Goal: Transaction & Acquisition: Purchase product/service

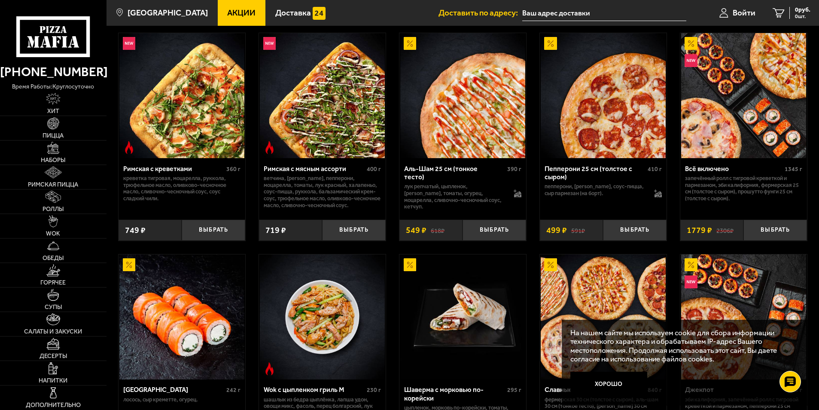
scroll to position [258, 0]
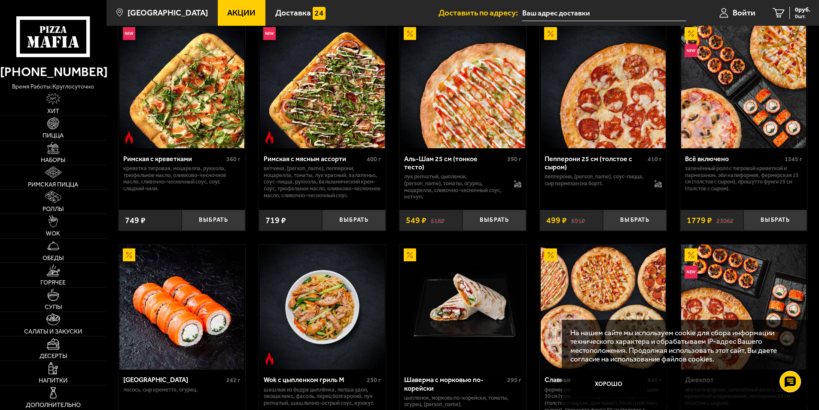
click at [627, 381] on button "Хорошо" at bounding box center [609, 385] width 77 height 26
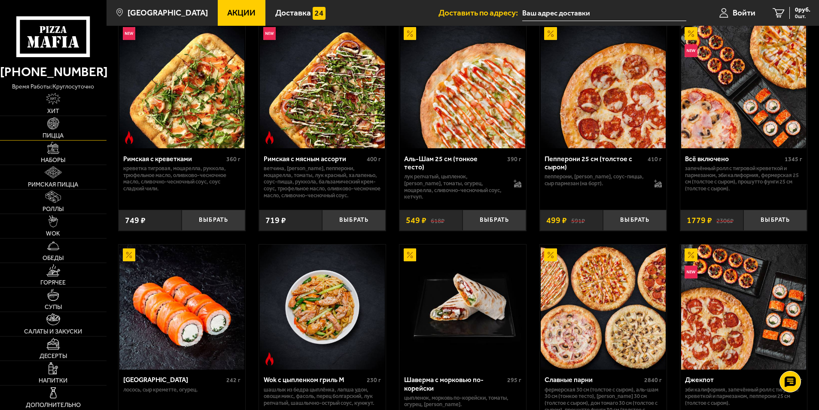
click at [58, 126] on img at bounding box center [53, 123] width 12 height 12
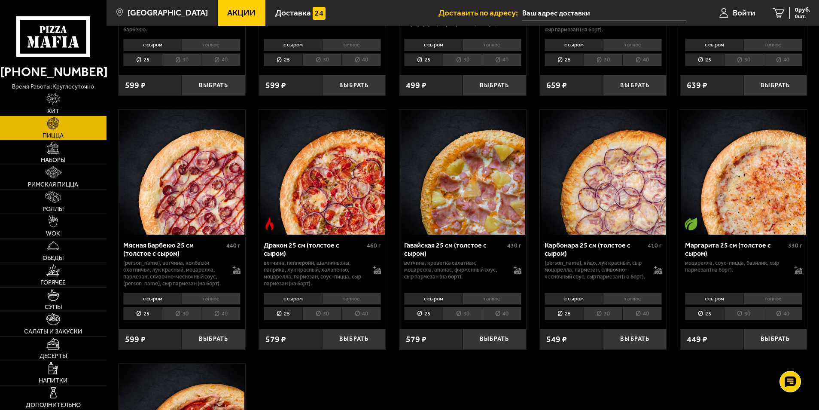
scroll to position [1547, 0]
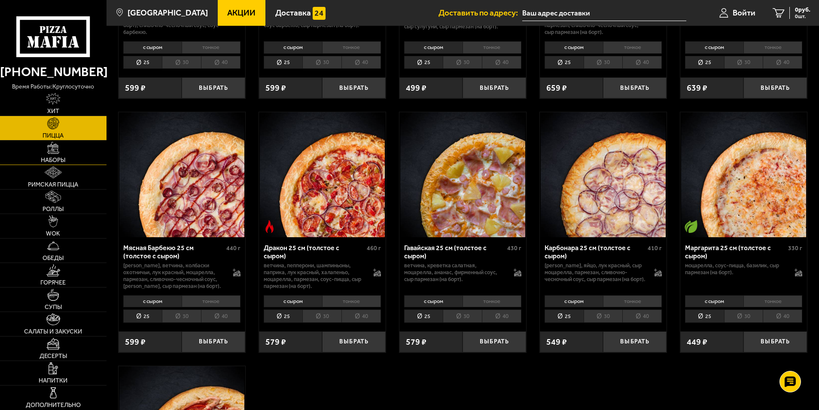
click at [55, 148] on img at bounding box center [53, 148] width 12 height 12
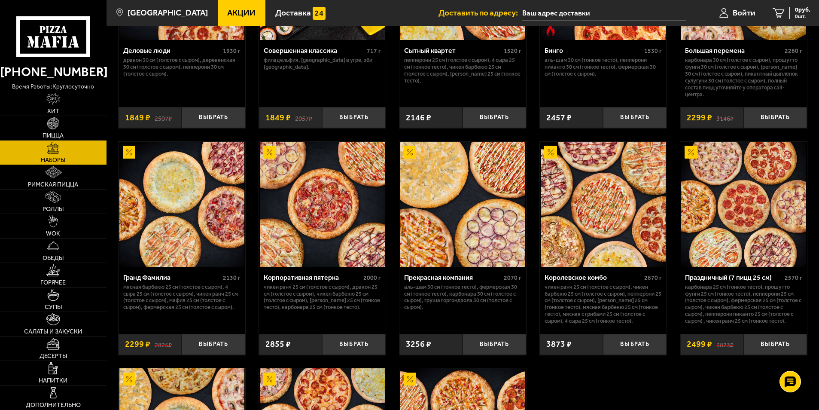
scroll to position [1031, 0]
click at [765, 344] on button "Выбрать" at bounding box center [776, 343] width 64 height 21
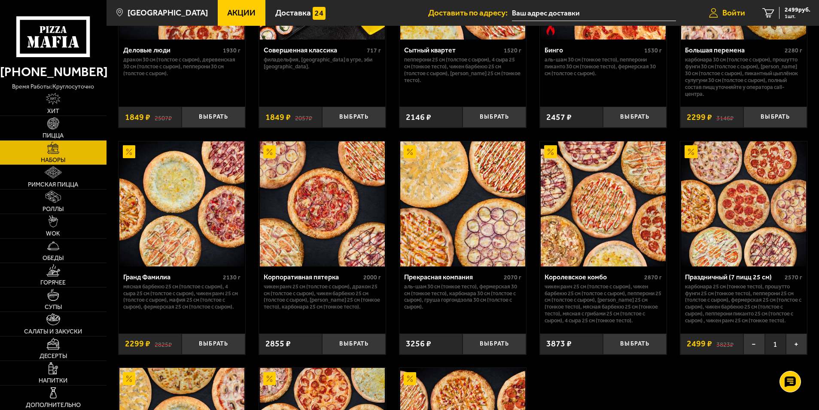
click at [727, 9] on span "Войти" at bounding box center [734, 13] width 23 height 8
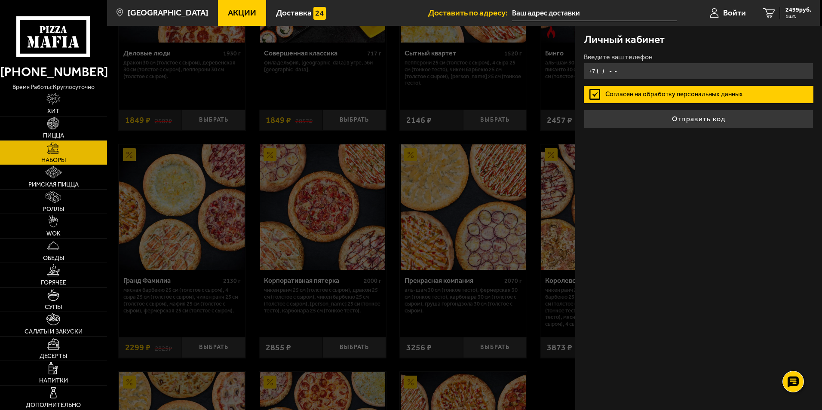
click at [645, 69] on input "+7 ( ) - -" at bounding box center [698, 71] width 229 height 17
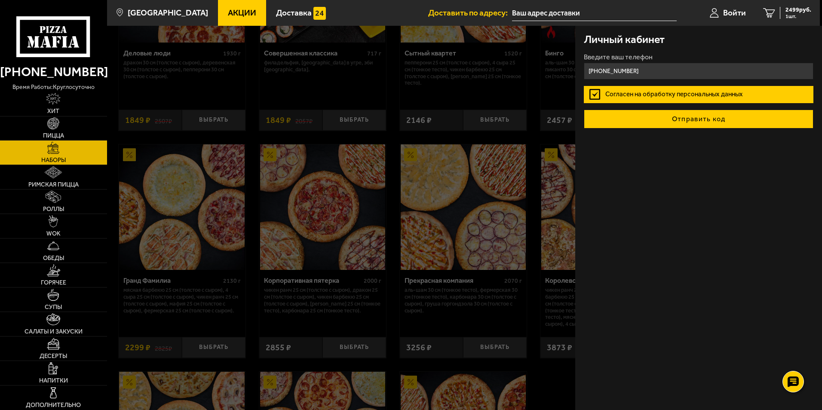
type input "[PHONE_NUMBER]"
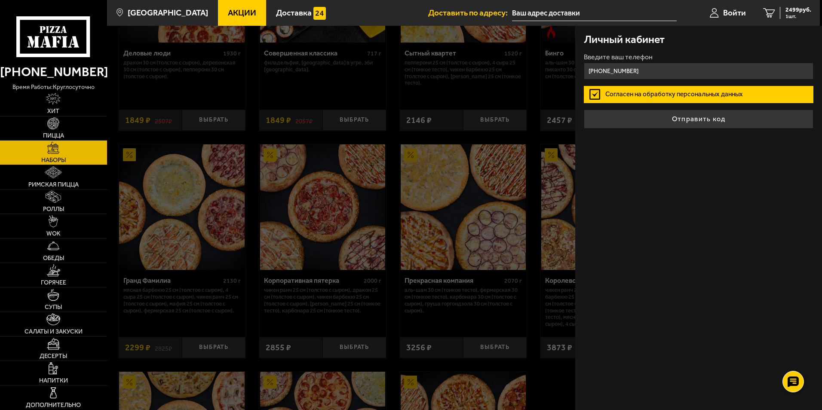
click at [694, 119] on button "Отправить код" at bounding box center [698, 119] width 229 height 19
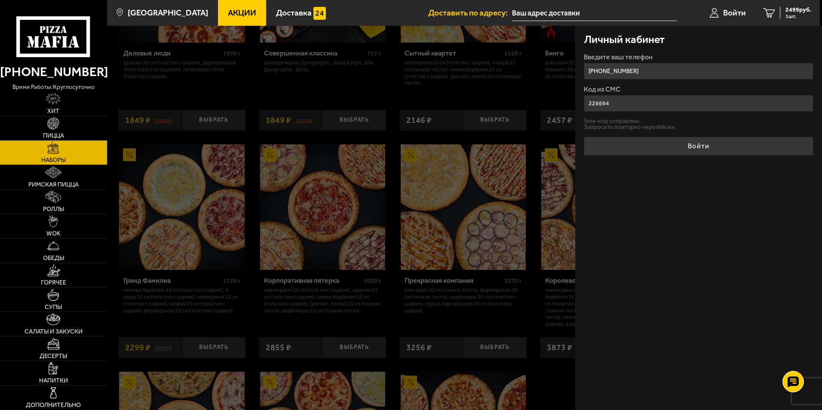
type input "226694"
click at [584, 137] on button "Войти" at bounding box center [698, 146] width 229 height 19
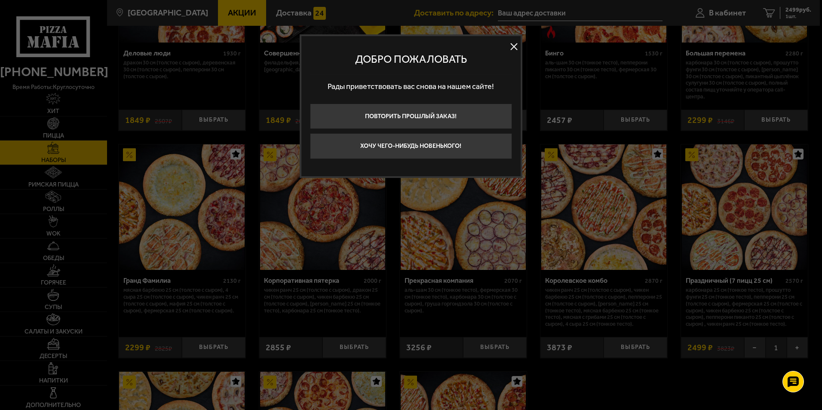
click at [510, 46] on button at bounding box center [513, 46] width 13 height 13
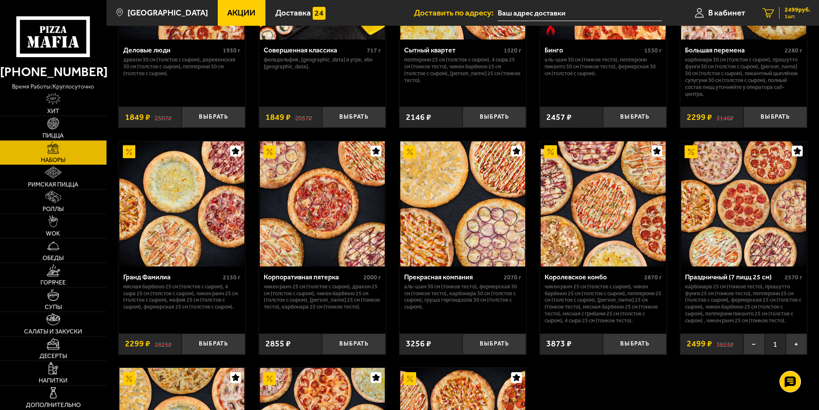
click at [779, 9] on div "2499 руб. 1 шт." at bounding box center [794, 13] width 31 height 12
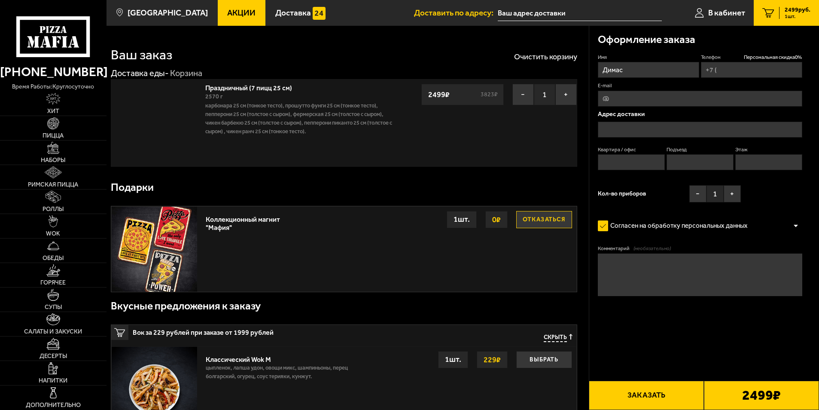
type input "[PHONE_NUMBER]"
type input "[STREET_ADDRESS]"
type input "443"
type input "7"
type input "9"
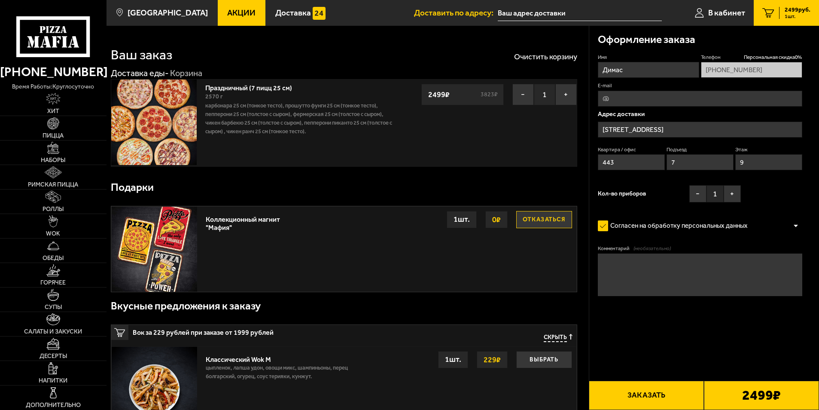
type input "[STREET_ADDRESS]"
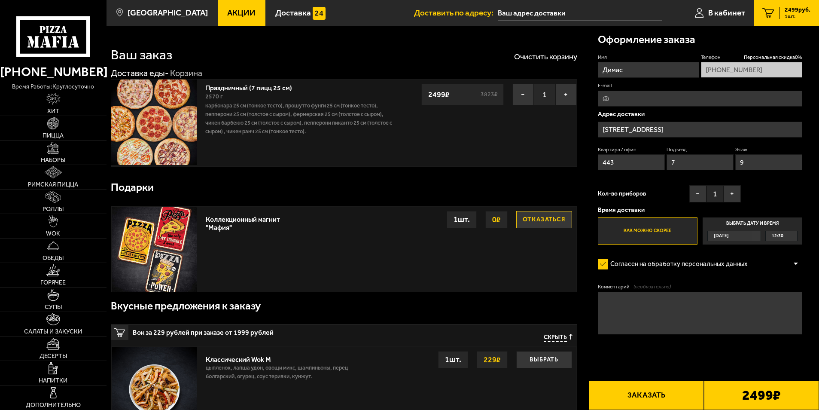
drag, startPoint x: 630, startPoint y: 162, endPoint x: 590, endPoint y: 168, distance: 40.4
click at [590, 168] on div "Оформление заказа Имя Димас Телефон Персональная скидка 0 % [PHONE_NUMBER] E-ma…" at bounding box center [705, 205] width 230 height 359
drag, startPoint x: 698, startPoint y: 167, endPoint x: 670, endPoint y: 167, distance: 27.9
click at [670, 167] on input "7" at bounding box center [700, 162] width 67 height 16
drag, startPoint x: 750, startPoint y: 160, endPoint x: 740, endPoint y: 163, distance: 10.7
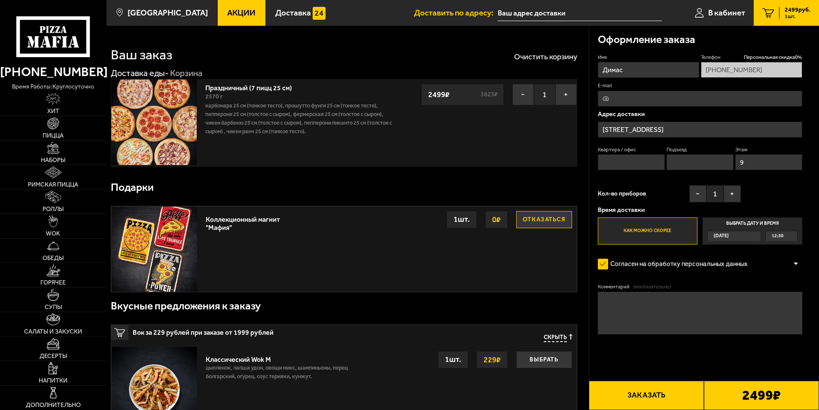
click at [740, 163] on input "9" at bounding box center [769, 162] width 67 height 16
drag, startPoint x: 703, startPoint y: 122, endPoint x: 642, endPoint y: 126, distance: 60.7
click at [642, 126] on input "[STREET_ADDRESS]" at bounding box center [700, 130] width 205 height 16
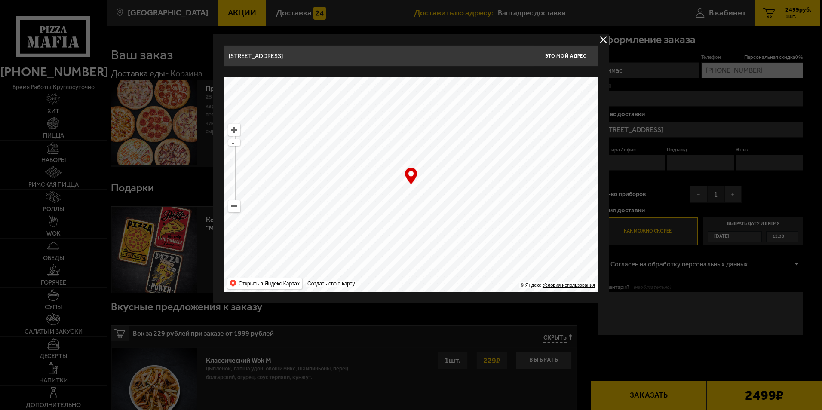
click at [231, 206] on ymaps at bounding box center [234, 206] width 11 height 11
click at [234, 206] on ymaps at bounding box center [234, 206] width 11 height 11
drag, startPoint x: 328, startPoint y: 178, endPoint x: 468, endPoint y: 170, distance: 139.5
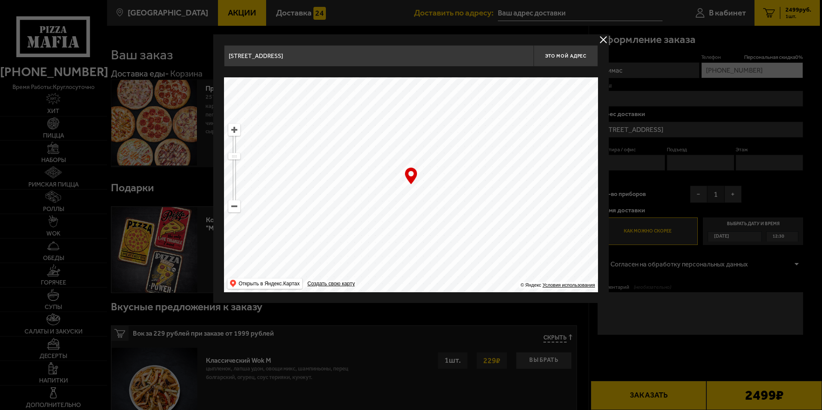
click at [468, 170] on ymaps at bounding box center [411, 184] width 374 height 215
click at [238, 133] on ymaps at bounding box center [234, 129] width 11 height 11
drag, startPoint x: 363, startPoint y: 178, endPoint x: 414, endPoint y: 184, distance: 51.1
click at [415, 184] on div "… © Яндекс Условия использования Открыть в Яндекс.Картах Создать свою карту" at bounding box center [411, 184] width 374 height 215
drag, startPoint x: 373, startPoint y: 167, endPoint x: 330, endPoint y: 165, distance: 43.0
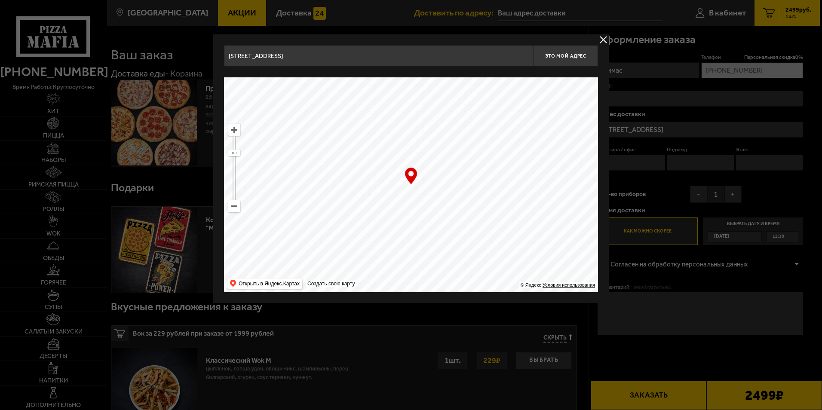
click at [330, 165] on ymaps at bounding box center [411, 184] width 374 height 215
click at [236, 128] on ymaps at bounding box center [234, 129] width 11 height 11
click at [236, 129] on ymaps at bounding box center [234, 129] width 11 height 11
drag, startPoint x: 351, startPoint y: 175, endPoint x: 442, endPoint y: 244, distance: 114.0
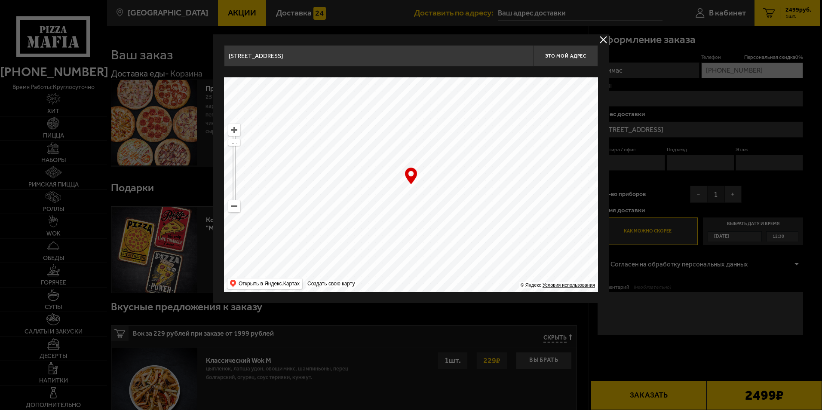
click at [443, 246] on ymaps at bounding box center [411, 184] width 374 height 215
click at [232, 129] on ymaps at bounding box center [234, 129] width 11 height 11
type input "[STREET_ADDRESS]"
drag, startPoint x: 431, startPoint y: 204, endPoint x: 446, endPoint y: 196, distance: 17.1
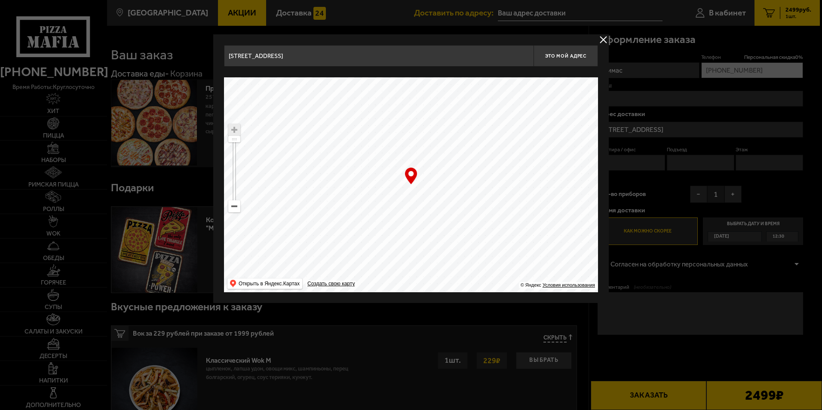
click at [446, 196] on ymaps at bounding box center [411, 184] width 374 height 215
click at [565, 53] on span "Это мой адрес" at bounding box center [565, 56] width 41 height 6
drag, startPoint x: 435, startPoint y: 193, endPoint x: 425, endPoint y: 209, distance: 19.2
click at [425, 209] on ymaps at bounding box center [411, 184] width 374 height 215
drag, startPoint x: 447, startPoint y: 206, endPoint x: 455, endPoint y: 199, distance: 10.6
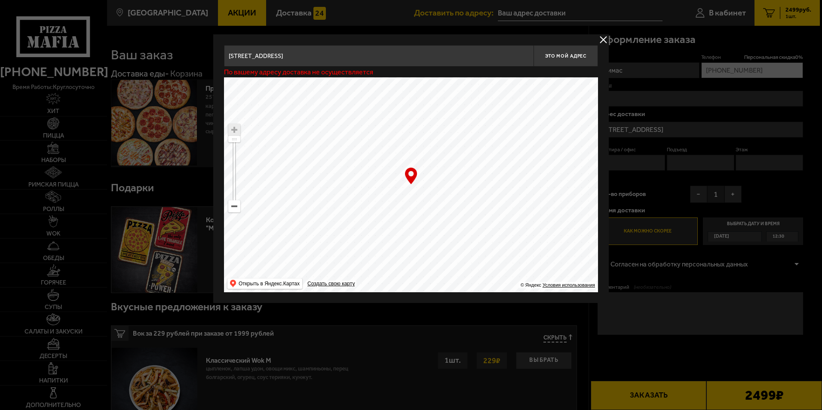
click at [455, 199] on ymaps at bounding box center [411, 184] width 374 height 215
type input "[STREET_ADDRESS]"
click at [564, 52] on button "Это мой адрес" at bounding box center [565, 55] width 64 height 21
drag, startPoint x: 463, startPoint y: 210, endPoint x: 384, endPoint y: 194, distance: 81.2
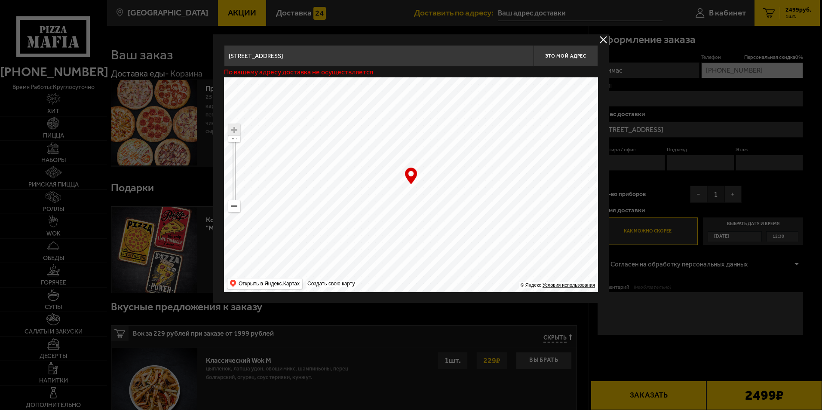
click at [384, 194] on ymaps at bounding box center [411, 184] width 374 height 215
click at [563, 56] on span "Это мой адрес" at bounding box center [565, 56] width 41 height 6
drag, startPoint x: 474, startPoint y: 225, endPoint x: 447, endPoint y: 162, distance: 67.6
click at [447, 162] on ymaps at bounding box center [411, 184] width 374 height 215
type input "[STREET_ADDRESS]"
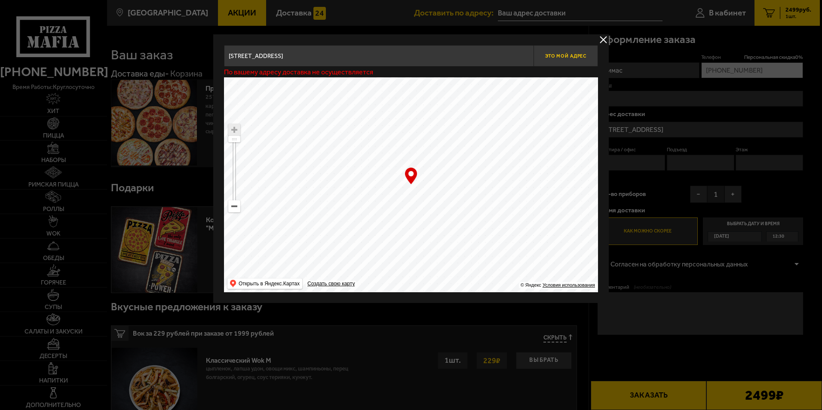
type input "[STREET_ADDRESS]"
click at [567, 56] on span "Это мой адрес" at bounding box center [565, 56] width 41 height 6
click at [599, 39] on button "delivery type" at bounding box center [603, 39] width 11 height 11
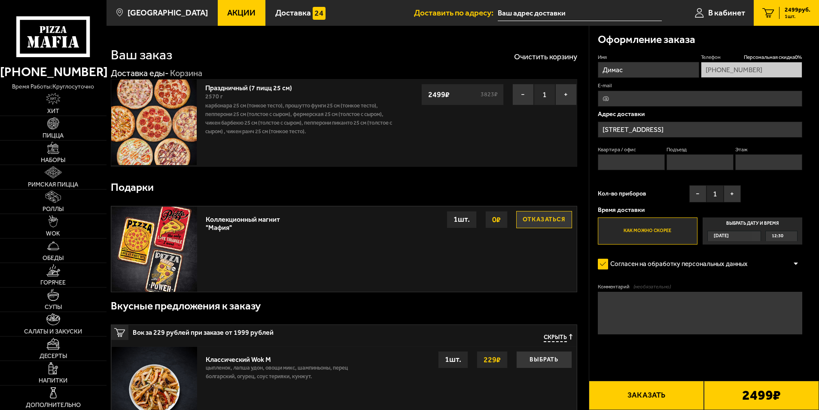
click at [689, 129] on input "[STREET_ADDRESS]" at bounding box center [700, 130] width 205 height 16
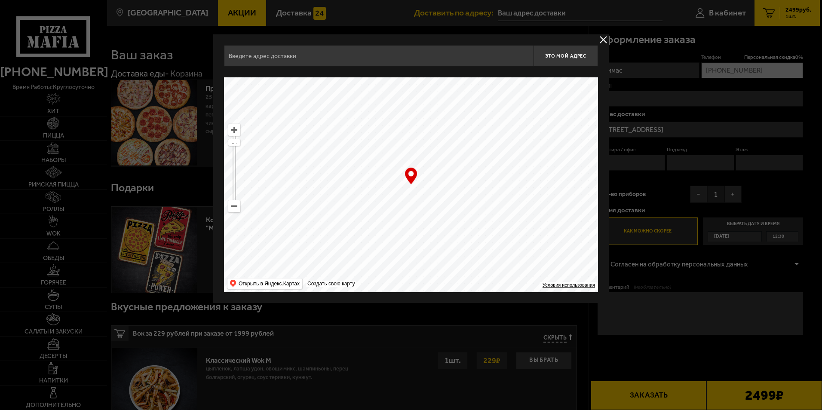
type input "[STREET_ADDRESS]"
click at [568, 59] on button "Это мой адрес" at bounding box center [565, 55] width 64 height 21
click at [563, 54] on span "Это мой адрес" at bounding box center [565, 56] width 41 height 6
click at [235, 207] on ymaps at bounding box center [234, 206] width 11 height 11
drag, startPoint x: 402, startPoint y: 186, endPoint x: 416, endPoint y: 235, distance: 50.9
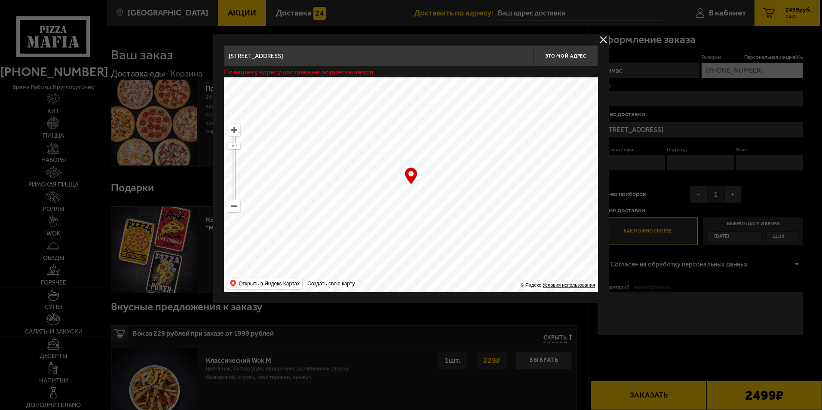
click at [416, 235] on ymaps at bounding box center [411, 184] width 374 height 215
type input "[STREET_ADDRESS]"
click at [567, 52] on button "Это мой адрес" at bounding box center [565, 55] width 64 height 21
type input "[STREET_ADDRESS]"
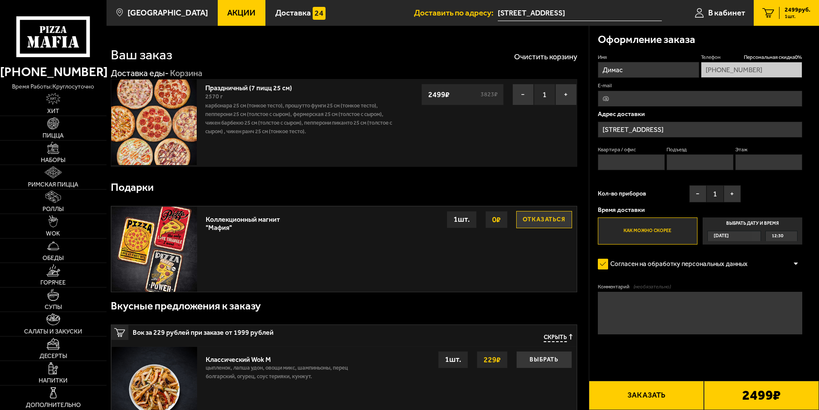
click at [681, 125] on input "[STREET_ADDRESS]" at bounding box center [700, 130] width 205 height 16
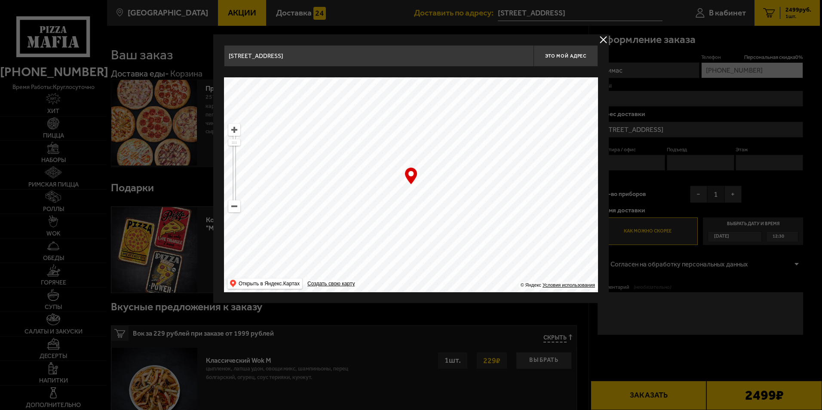
click at [232, 134] on ymaps at bounding box center [234, 129] width 11 height 11
type input "[STREET_ADDRESS]"
drag, startPoint x: 418, startPoint y: 217, endPoint x: 372, endPoint y: 193, distance: 52.3
click at [372, 193] on ymaps at bounding box center [411, 184] width 374 height 215
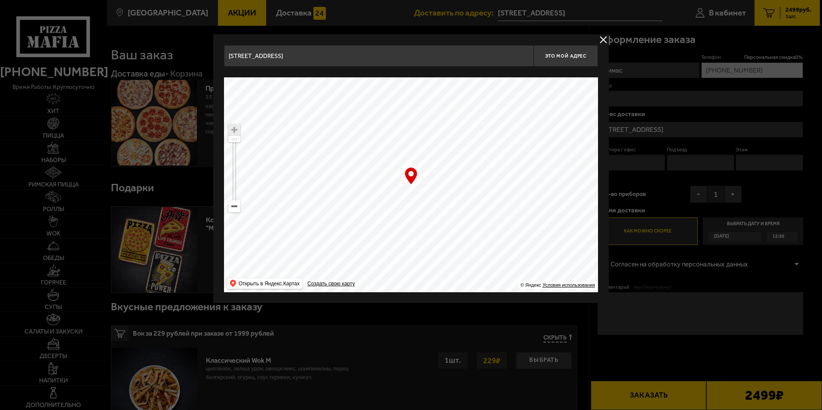
type input "[STREET_ADDRESS]"
click at [237, 130] on ymaps at bounding box center [234, 129] width 11 height 11
drag, startPoint x: 414, startPoint y: 199, endPoint x: 422, endPoint y: 196, distance: 9.3
click at [422, 196] on ymaps at bounding box center [411, 184] width 374 height 215
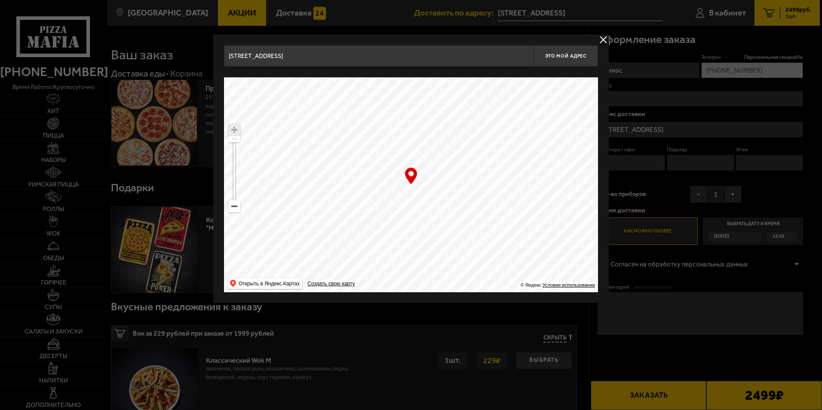
drag, startPoint x: 422, startPoint y: 221, endPoint x: 437, endPoint y: 202, distance: 24.8
click at [437, 202] on ymaps at bounding box center [411, 184] width 374 height 215
type input "[STREET_ADDRESS]"
click at [434, 199] on ymaps at bounding box center [411, 184] width 374 height 215
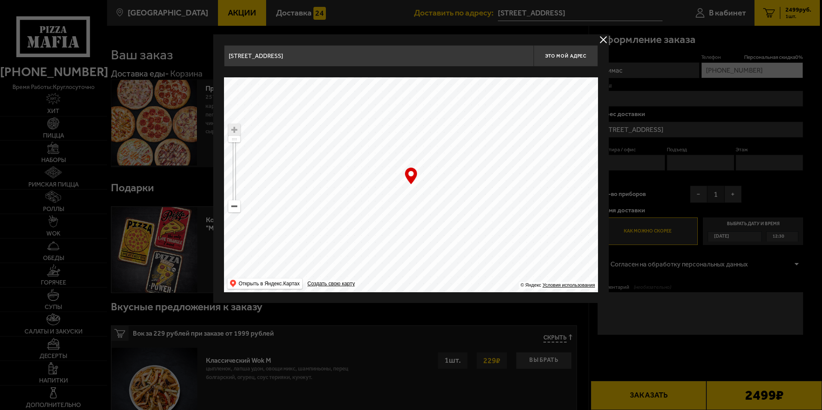
drag, startPoint x: 422, startPoint y: 200, endPoint x: 420, endPoint y: 222, distance: 22.4
click at [420, 222] on ymaps at bounding box center [411, 184] width 374 height 215
type input "[STREET_ADDRESS]"
drag, startPoint x: 422, startPoint y: 220, endPoint x: 426, endPoint y: 193, distance: 27.4
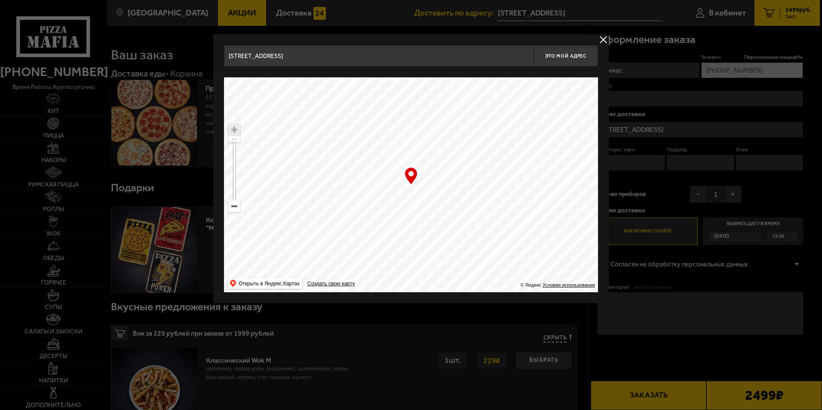
click at [426, 193] on ymaps at bounding box center [411, 184] width 374 height 215
type input "[STREET_ADDRESS]"
drag, startPoint x: 431, startPoint y: 217, endPoint x: 445, endPoint y: 163, distance: 55.6
click at [446, 163] on ymaps at bounding box center [411, 184] width 374 height 215
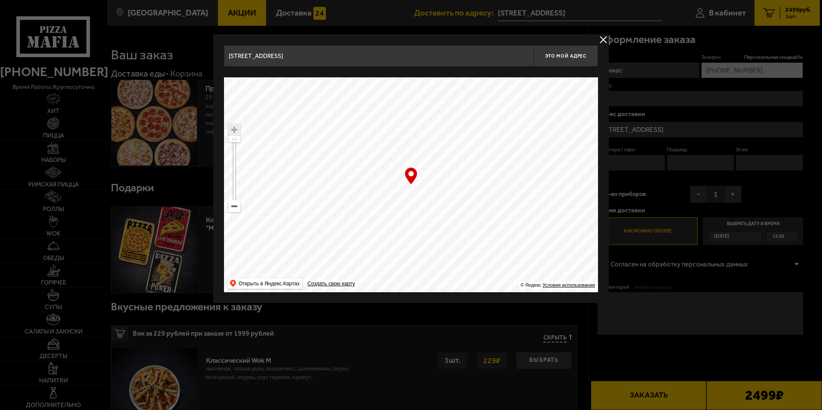
type input "[STREET_ADDRESS]"
click at [562, 56] on span "Это мой адрес" at bounding box center [565, 56] width 41 height 6
type input "[STREET_ADDRESS]"
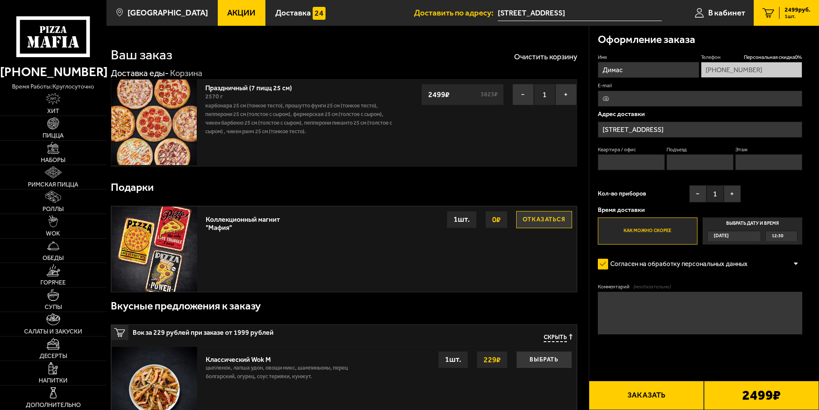
click at [688, 125] on input "[STREET_ADDRESS]" at bounding box center [700, 130] width 205 height 16
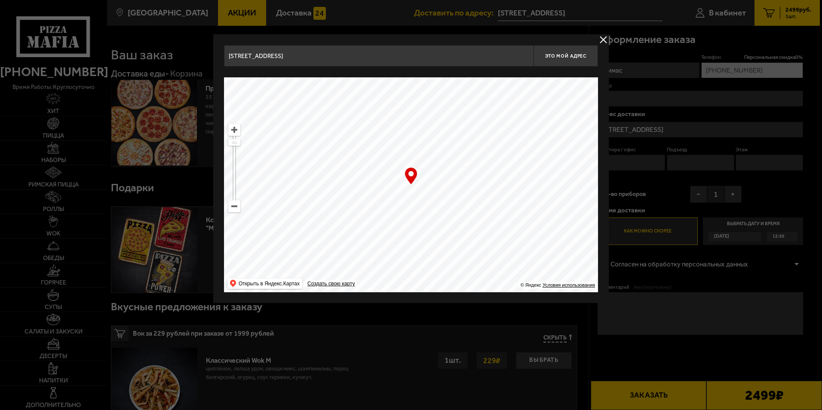
drag, startPoint x: 434, startPoint y: 204, endPoint x: 440, endPoint y: 200, distance: 7.4
click at [440, 200] on ymaps at bounding box center [411, 184] width 374 height 215
type input "[STREET_ADDRESS]"
click at [563, 57] on span "Это мой адрес" at bounding box center [565, 56] width 41 height 6
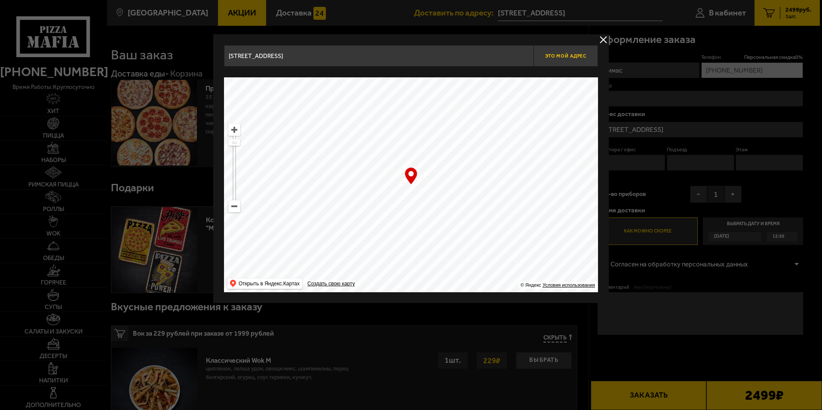
type input "[STREET_ADDRESS]"
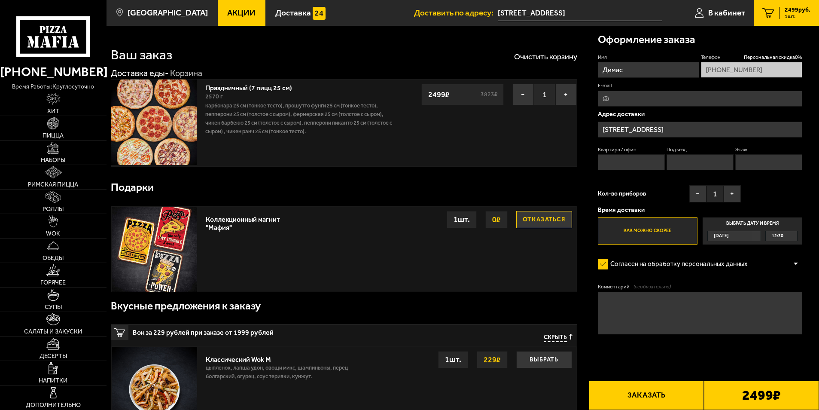
click at [675, 128] on input "[STREET_ADDRESS]" at bounding box center [700, 130] width 205 height 16
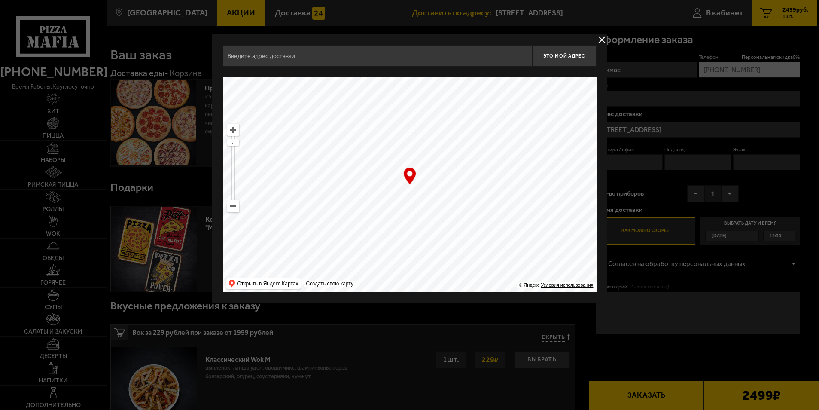
type input "[STREET_ADDRESS]"
drag, startPoint x: 403, startPoint y: 202, endPoint x: 424, endPoint y: 206, distance: 21.1
click at [424, 206] on ymaps at bounding box center [411, 184] width 374 height 215
type input "[STREET_ADDRESS]"
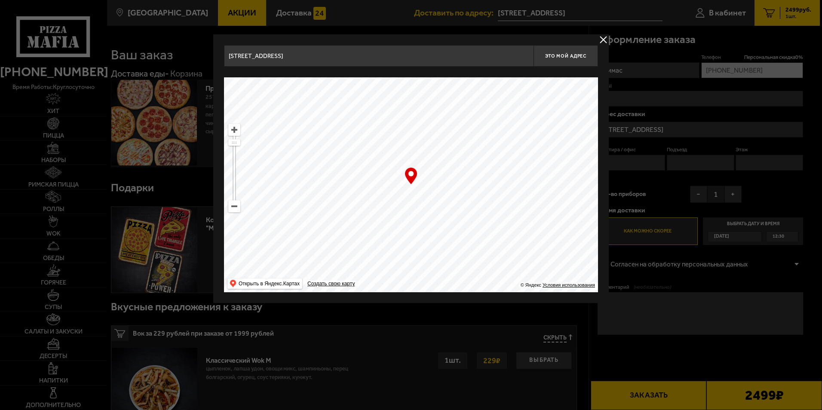
click at [239, 131] on ymaps at bounding box center [234, 129] width 11 height 11
drag, startPoint x: 410, startPoint y: 190, endPoint x: 443, endPoint y: 183, distance: 33.9
click at [443, 183] on ymaps at bounding box center [411, 184] width 374 height 215
type input "[STREET_ADDRESS][PERSON_NAME]"
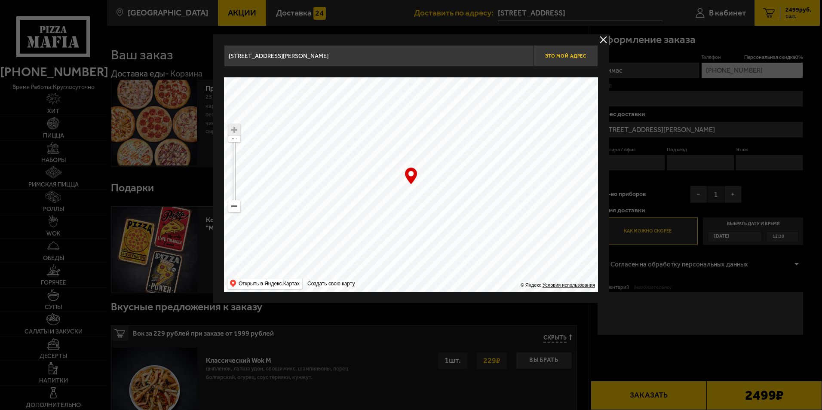
click at [562, 55] on span "Это мой адрес" at bounding box center [565, 56] width 41 height 6
type input "[STREET_ADDRESS][PERSON_NAME]"
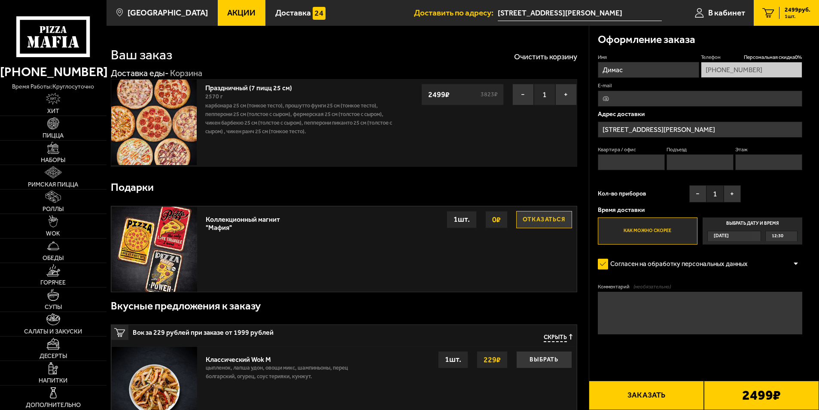
click at [639, 299] on textarea "Комментарий (необязательно)" at bounding box center [700, 313] width 205 height 43
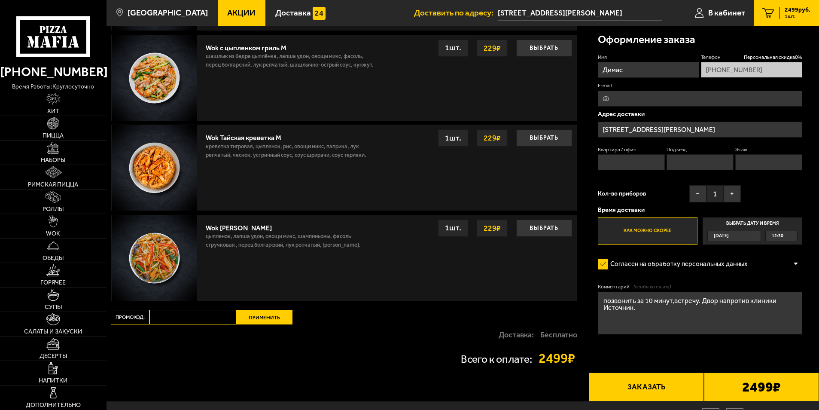
scroll to position [545, 0]
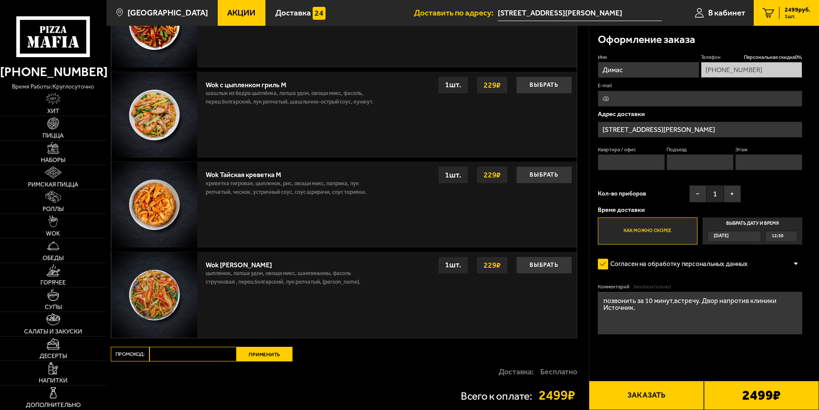
type textarea "позвонить за 10 минут,встречу. Двор напротив клиники Источник."
click at [625, 100] on input "E-mail" at bounding box center [700, 99] width 205 height 16
paste input "[EMAIL_ADDRESS][DOMAIN_NAME]"
type input "[EMAIL_ADDRESS][DOMAIN_NAME]"
click at [740, 230] on label "Выбрать дату и время [DATE] 12:30" at bounding box center [753, 231] width 100 height 28
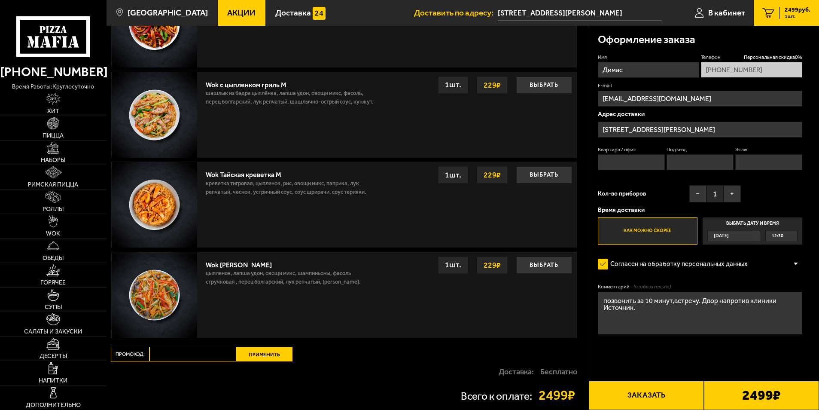
click at [0, 0] on input "Выбрать дату и время [DATE] 12:30" at bounding box center [0, 0] width 0 height 0
click at [735, 234] on div "[DATE]" at bounding box center [730, 236] width 45 height 10
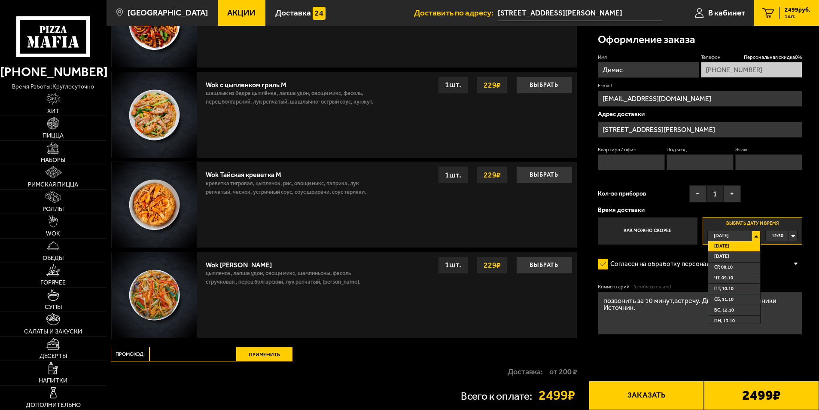
click at [777, 222] on label "Выбрать дату и время [DATE] [DATE] [DATE] ср, 08.10 чт, 09.10 пт, 10.10 сб, 11.…" at bounding box center [753, 231] width 100 height 28
click at [795, 234] on div "12:30" at bounding box center [781, 236] width 31 height 10
click at [786, 265] on li "13:00" at bounding box center [782, 268] width 31 height 11
click at [771, 254] on form "Имя Димас Телефон Персональная скидка 0 % [PHONE_NUMBER] E-mail [EMAIL_ADDRESS]…" at bounding box center [700, 219] width 205 height 331
click at [753, 236] on div "[DATE]" at bounding box center [730, 236] width 45 height 10
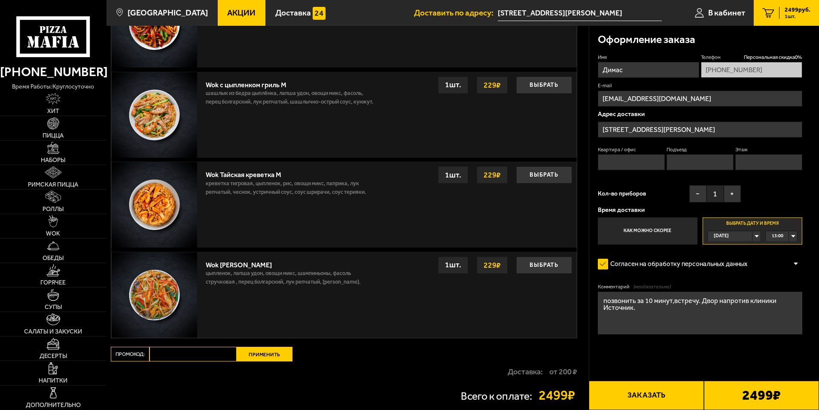
click at [793, 235] on div "13:00" at bounding box center [781, 236] width 31 height 10
click at [787, 256] on li "12:45" at bounding box center [782, 257] width 31 height 11
click at [658, 391] on button "Заказать" at bounding box center [646, 395] width 115 height 29
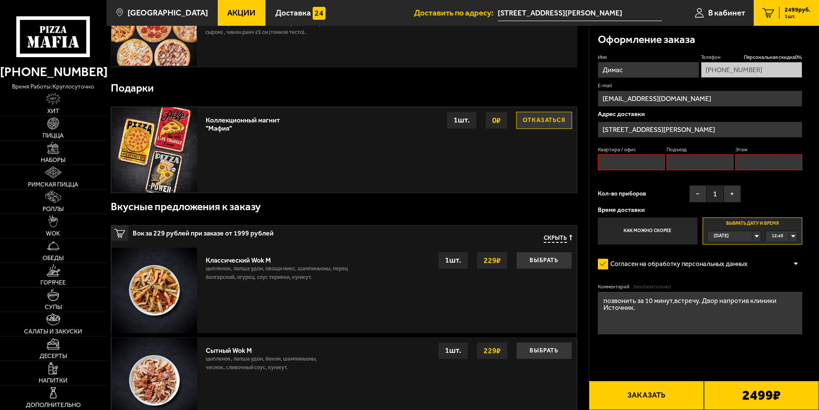
scroll to position [73, 0]
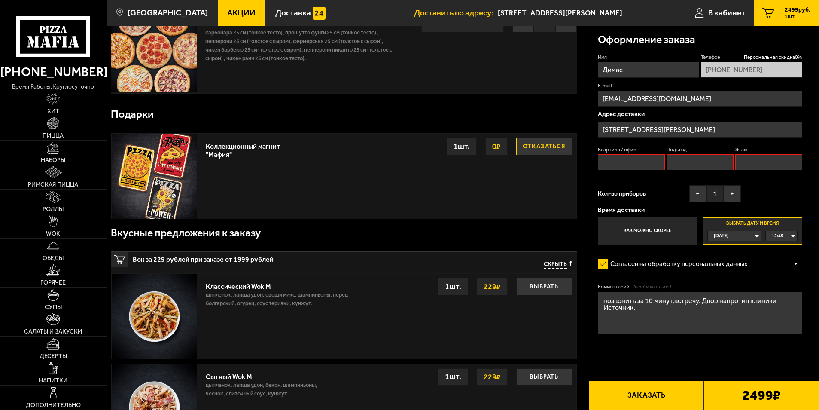
click at [629, 163] on input "Квартира / офис" at bounding box center [631, 162] width 67 height 16
type input "0"
click at [675, 160] on input "Подъезд" at bounding box center [700, 162] width 67 height 16
type input "0"
click at [764, 161] on input "Этаж" at bounding box center [769, 162] width 67 height 16
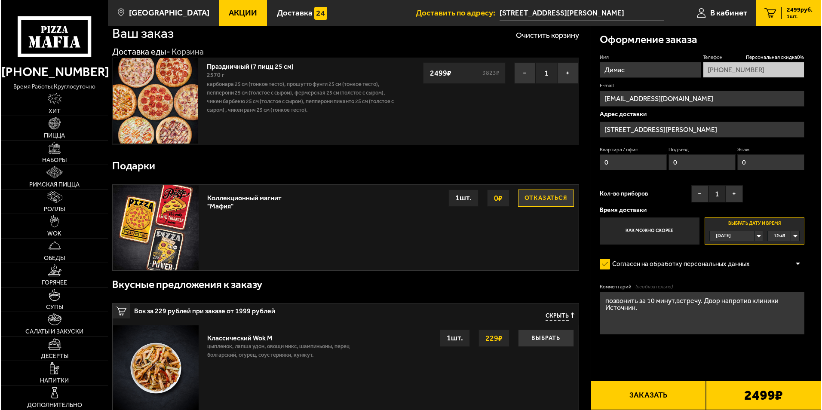
scroll to position [43, 0]
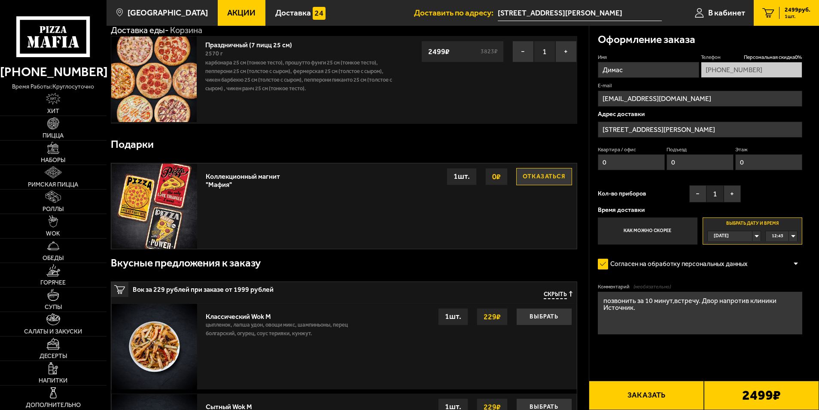
type input "0"
click at [558, 293] on span "Скрыть" at bounding box center [555, 295] width 23 height 8
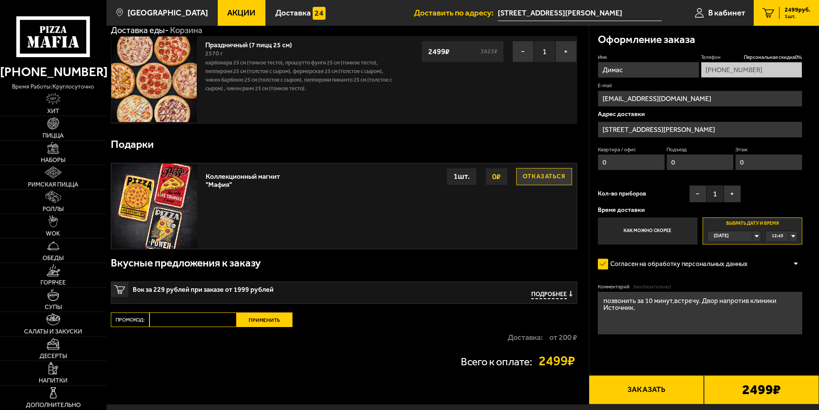
click at [630, 390] on button "Заказать" at bounding box center [646, 389] width 115 height 29
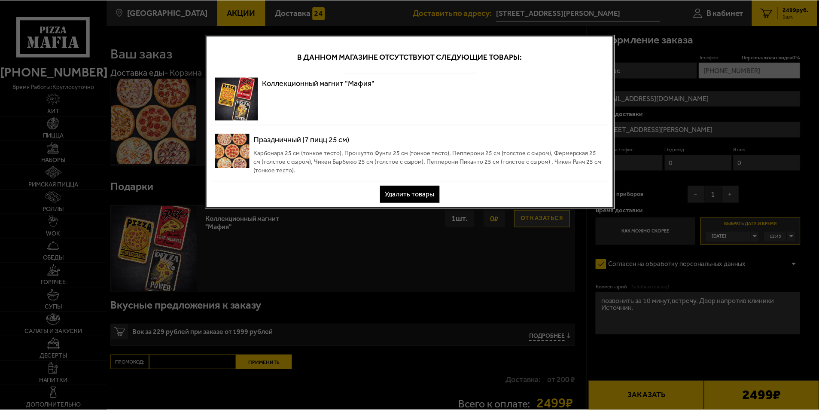
scroll to position [0, 0]
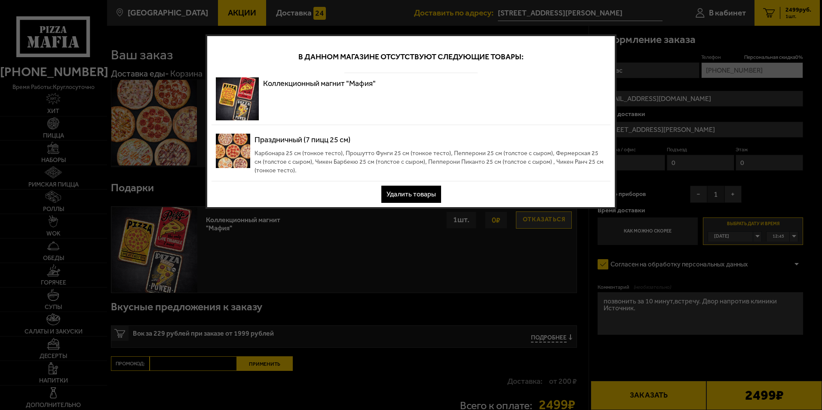
click at [419, 193] on button "Удалить товары" at bounding box center [411, 194] width 60 height 17
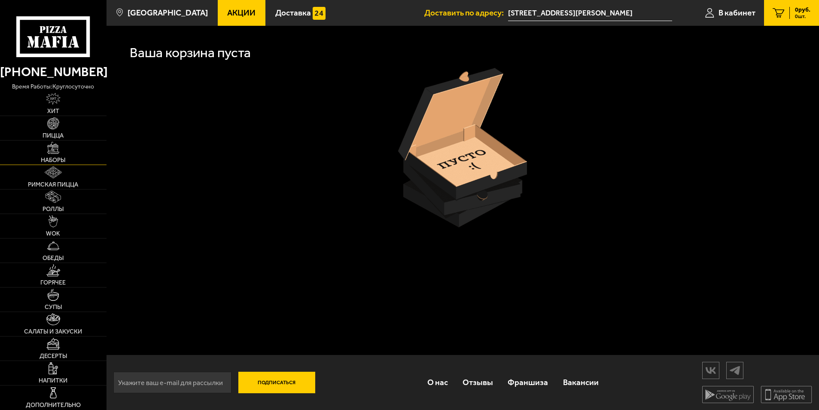
click at [55, 152] on img at bounding box center [53, 148] width 12 height 12
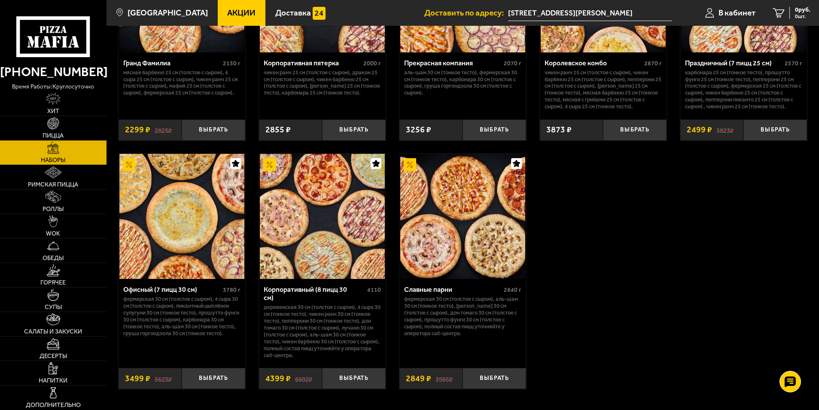
scroll to position [1246, 0]
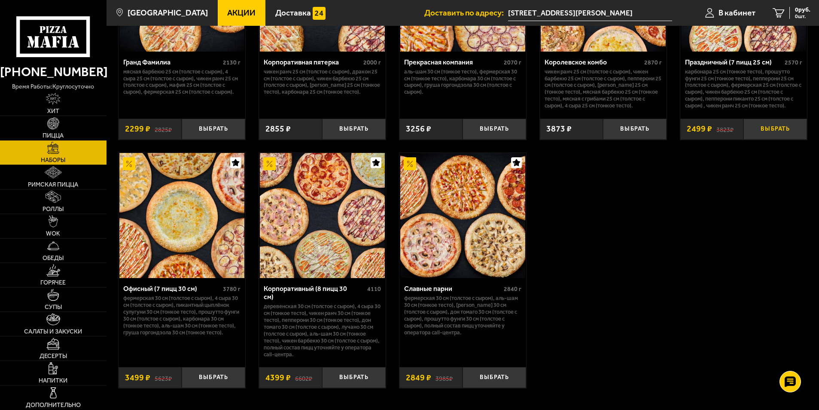
click at [761, 132] on button "Выбрать" at bounding box center [776, 129] width 64 height 21
click at [779, 130] on button "Выбрать" at bounding box center [776, 129] width 64 height 21
click at [791, 11] on span "2499 руб." at bounding box center [798, 10] width 26 height 6
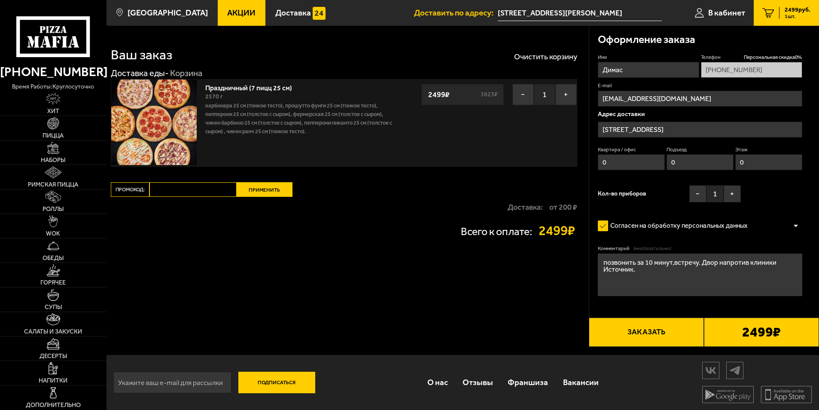
click at [656, 327] on button "Заказать" at bounding box center [646, 332] width 115 height 29
click at [652, 326] on button "Заказать" at bounding box center [646, 332] width 115 height 29
click at [743, 130] on input "[STREET_ADDRESS]" at bounding box center [700, 130] width 205 height 16
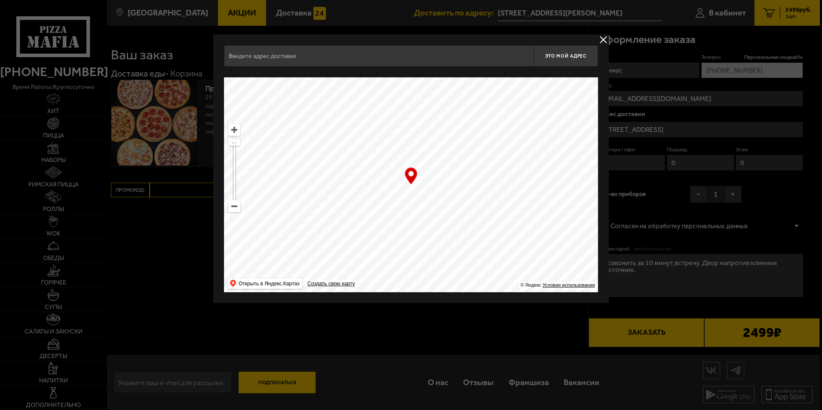
type input "[STREET_ADDRESS][PERSON_NAME]"
click at [568, 50] on button "Это мой адрес" at bounding box center [565, 55] width 64 height 21
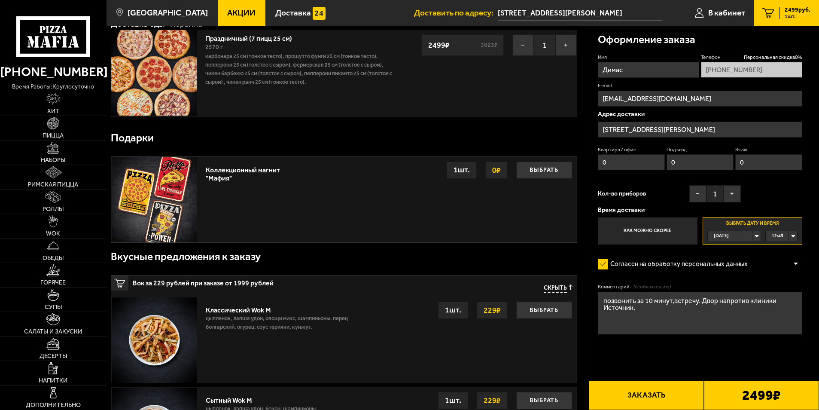
scroll to position [172, 0]
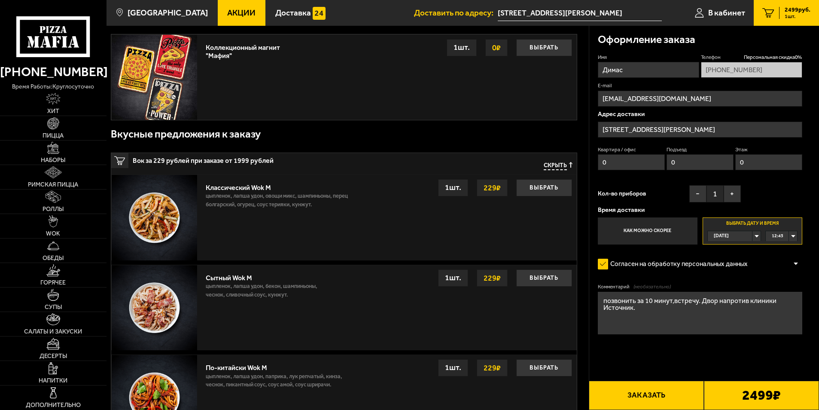
click at [649, 389] on button "Заказать" at bounding box center [646, 395] width 115 height 29
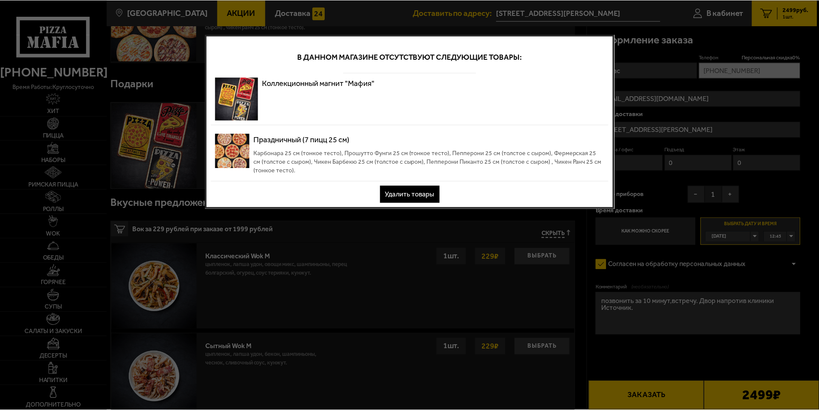
scroll to position [0, 0]
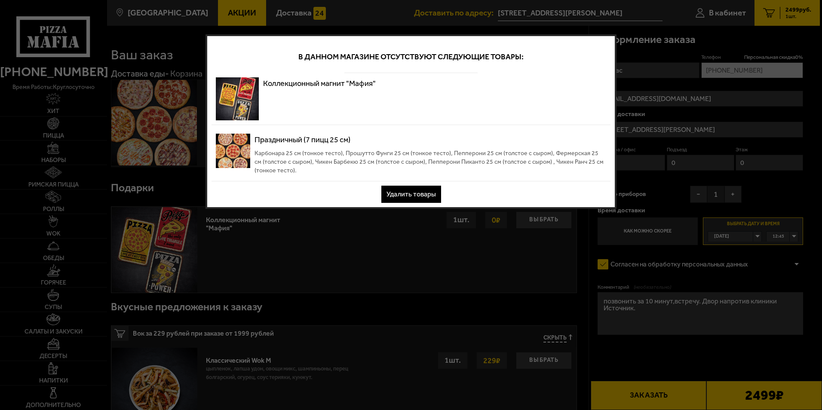
click at [569, 118] on div "Коллекционный магнит "Мафия"" at bounding box center [410, 99] width 399 height 52
click at [425, 195] on button "Удалить товары" at bounding box center [411, 194] width 60 height 17
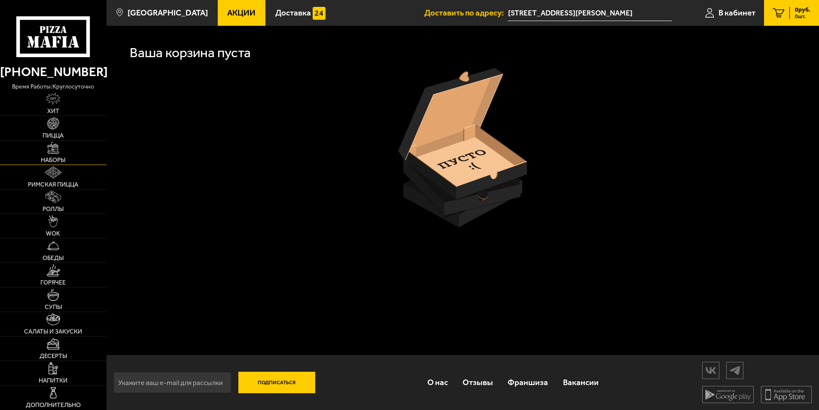
click at [54, 157] on span "Наборы" at bounding box center [53, 160] width 24 height 6
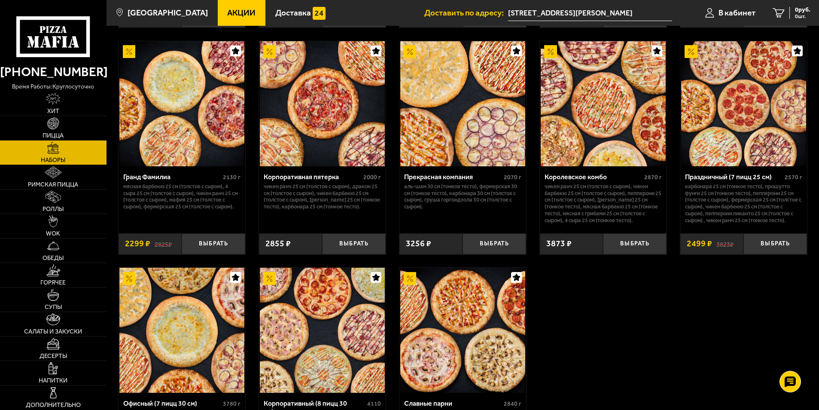
scroll to position [1117, 0]
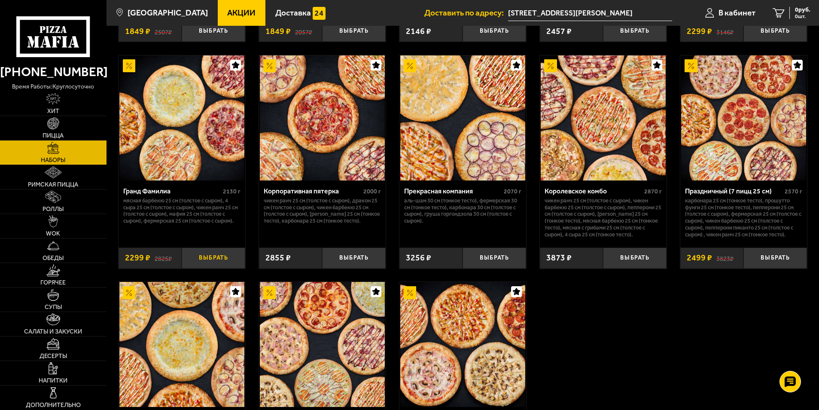
click at [216, 260] on button "Выбрать" at bounding box center [214, 258] width 64 height 21
click at [803, 9] on span "2299 руб." at bounding box center [798, 10] width 26 height 6
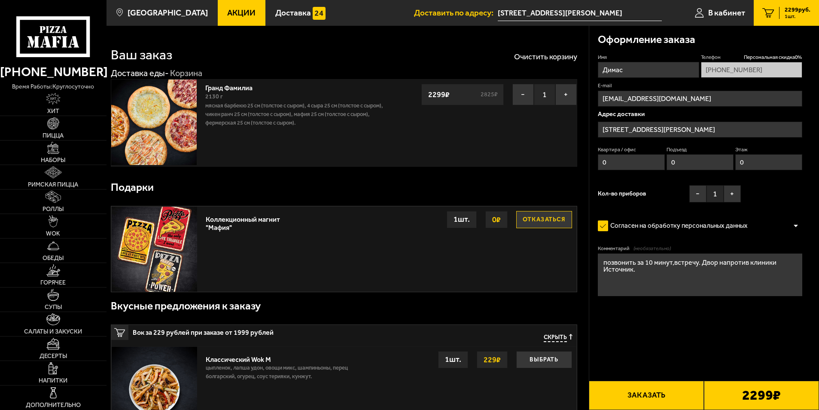
click at [659, 395] on button "Заказать" at bounding box center [646, 395] width 115 height 29
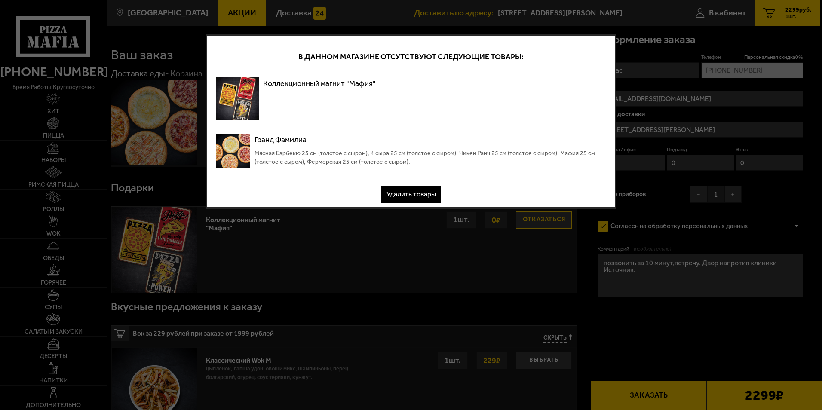
click at [425, 192] on button "Удалить товары" at bounding box center [411, 194] width 60 height 17
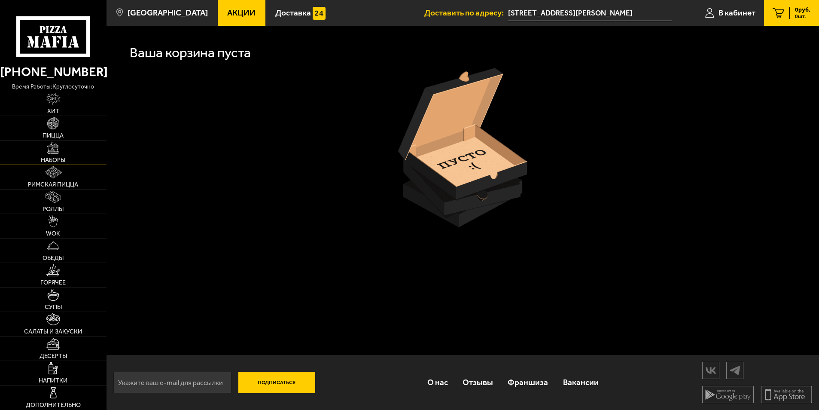
click at [52, 152] on img at bounding box center [53, 148] width 12 height 12
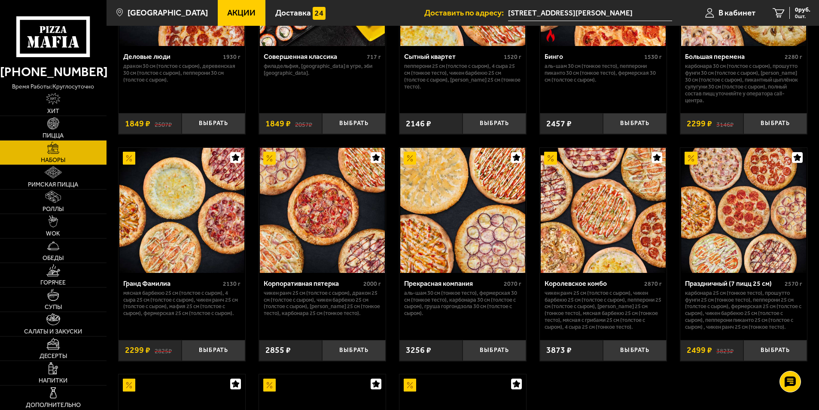
scroll to position [1031, 0]
